Goal: Use online tool/utility: Utilize a website feature to perform a specific function

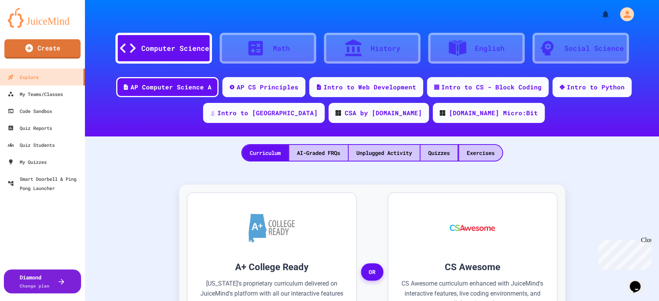
click at [59, 52] on link "Create" at bounding box center [42, 48] width 76 height 19
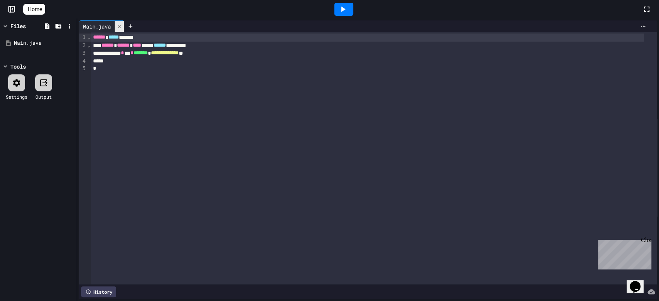
click at [118, 27] on icon at bounding box center [119, 26] width 5 height 5
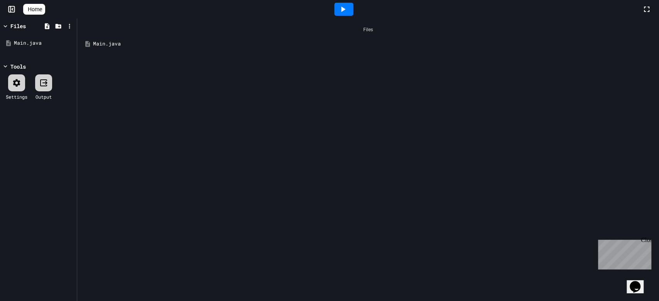
click at [113, 44] on div "Main.java" at bounding box center [373, 44] width 561 height 8
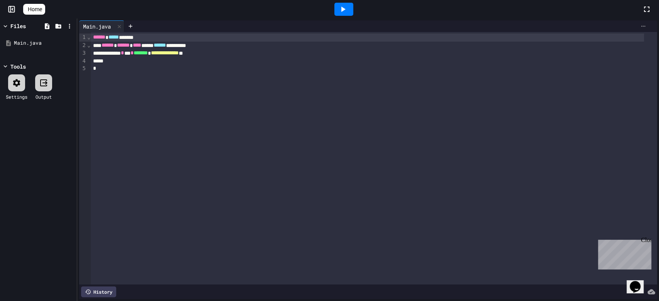
click at [632, 301] on div at bounding box center [329, 302] width 659 height 0
click at [637, 25] on div at bounding box center [643, 26] width 12 height 6
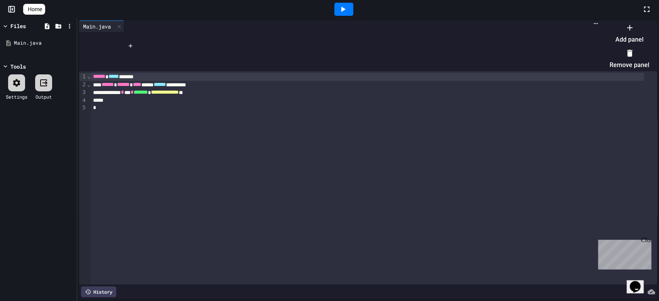
click at [622, 52] on li "Remove panel" at bounding box center [629, 59] width 40 height 25
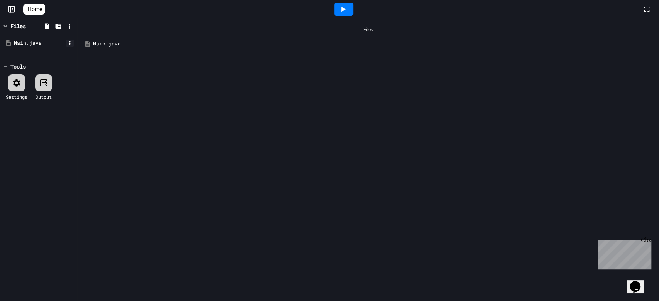
click at [70, 40] on icon at bounding box center [69, 43] width 7 height 7
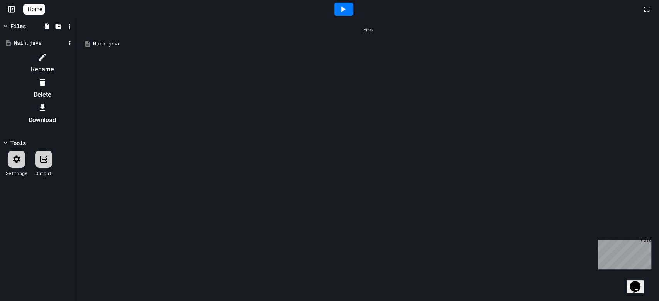
click at [75, 76] on li "Delete" at bounding box center [42, 88] width 65 height 25
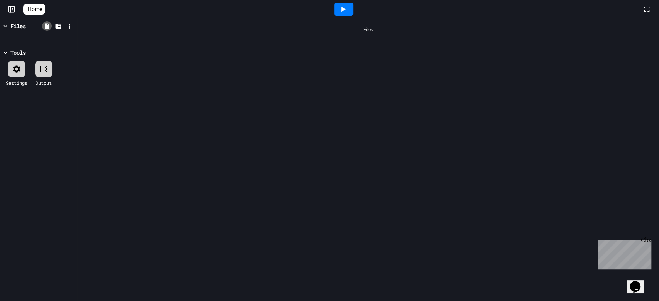
click at [49, 27] on icon at bounding box center [47, 26] width 7 height 7
click at [96, 53] on div "Files" at bounding box center [367, 160] width 581 height 283
click at [71, 26] on icon at bounding box center [69, 26] width 7 height 7
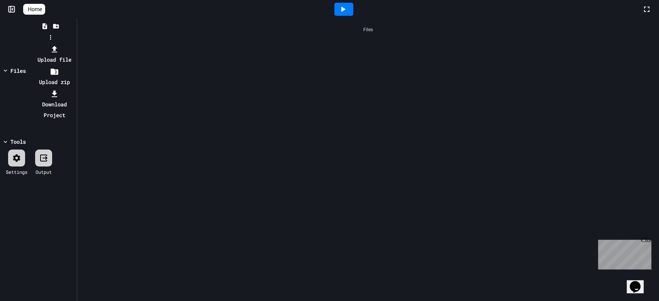
click at [57, 46] on icon at bounding box center [54, 49] width 5 height 7
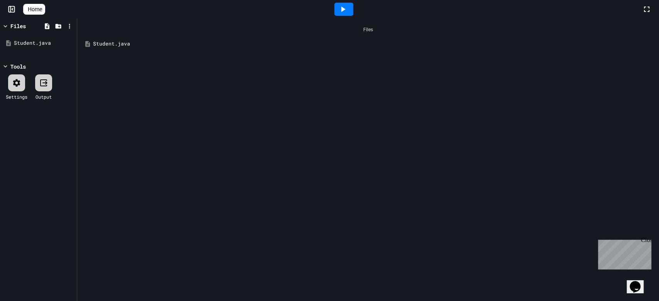
click at [19, 85] on icon at bounding box center [16, 82] width 7 height 7
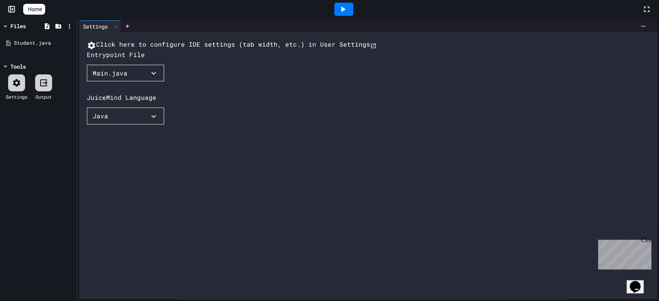
click at [123, 82] on button "Main.java" at bounding box center [125, 73] width 77 height 17
click at [118, 95] on li "Student.java" at bounding box center [118, 88] width 46 height 12
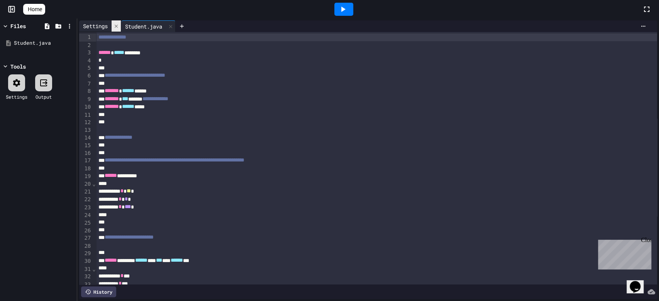
click at [117, 25] on icon at bounding box center [116, 25] width 3 height 3
click at [345, 8] on icon at bounding box center [343, 9] width 4 height 5
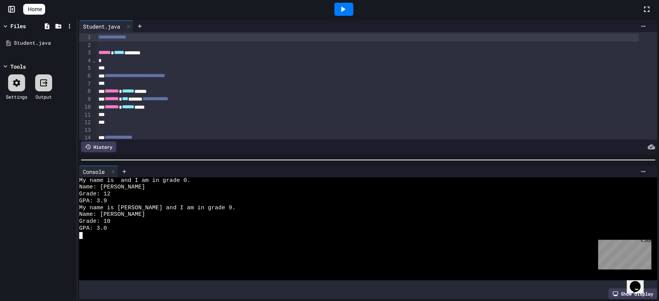
drag, startPoint x: 265, startPoint y: 187, endPoint x: 235, endPoint y: 111, distance: 81.7
click at [235, 111] on div at bounding box center [367, 115] width 542 height 8
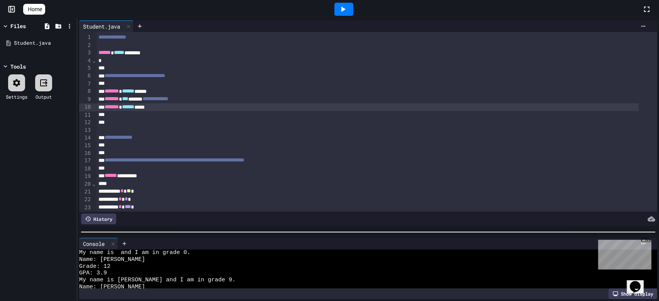
click at [255, 236] on div at bounding box center [367, 232] width 581 height 8
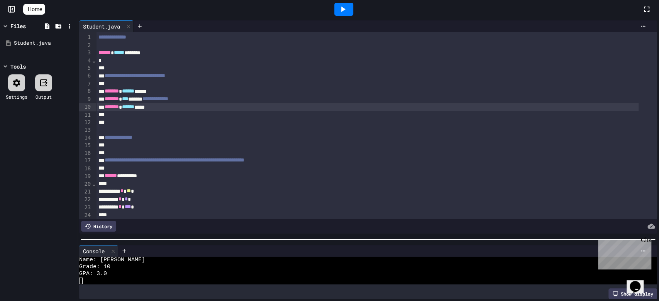
scroll to position [34, 0]
click at [71, 26] on icon at bounding box center [69, 26] width 7 height 7
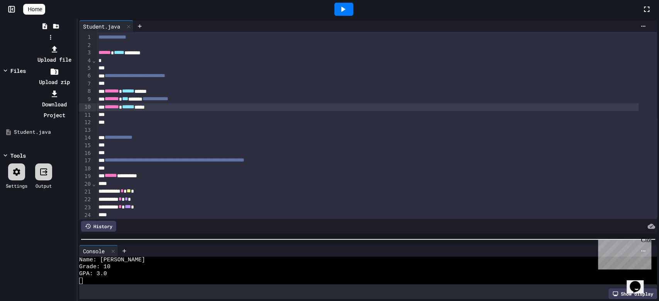
click at [75, 44] on div at bounding box center [50, 44] width 49 height 0
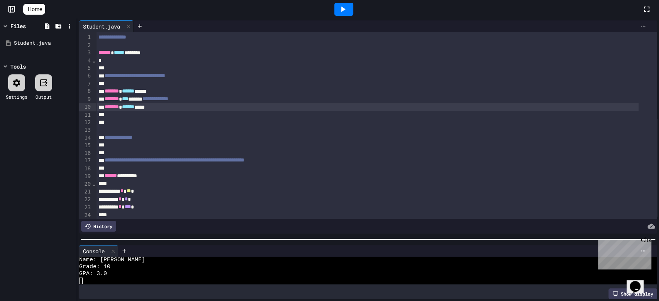
click at [640, 27] on icon at bounding box center [643, 26] width 6 height 6
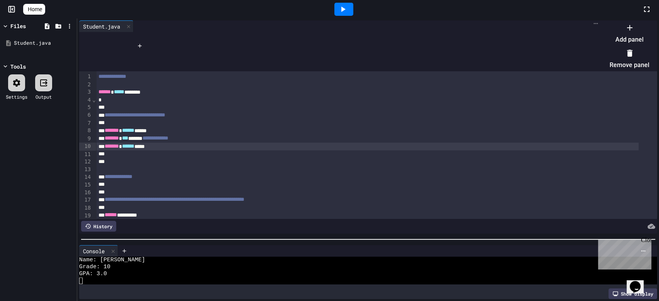
click at [638, 21] on div at bounding box center [624, 21] width 47 height 0
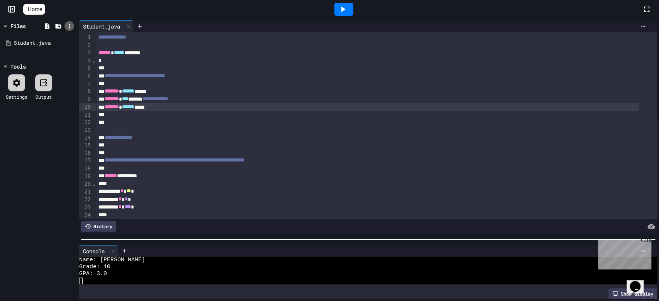
click at [67, 24] on icon at bounding box center [69, 26] width 7 height 7
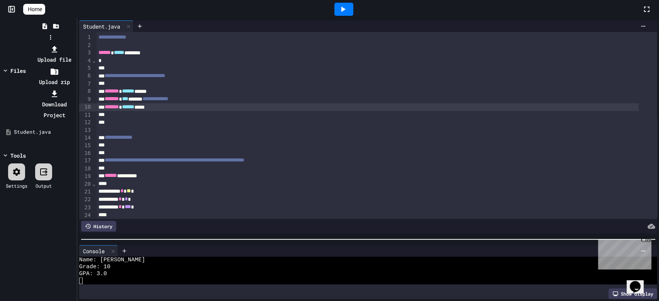
click at [26, 44] on div at bounding box center [50, 44] width 49 height 0
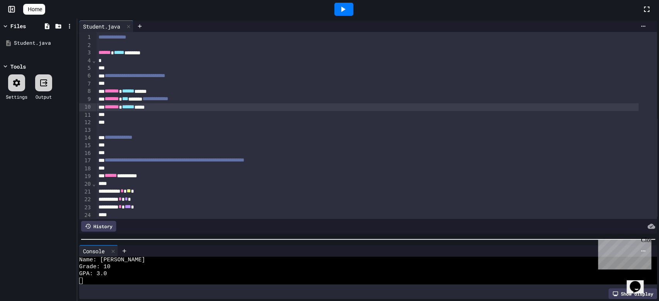
click at [34, 7] on link "Home" at bounding box center [34, 9] width 22 height 11
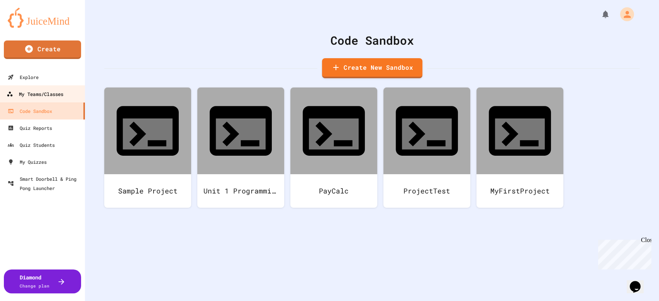
click at [41, 93] on div "My Teams/Classes" at bounding box center [35, 95] width 57 height 10
